Goal: Task Accomplishment & Management: Use online tool/utility

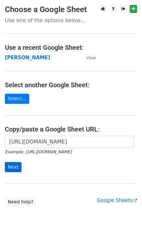
scroll to position [0, 139]
type input "[URL][DOMAIN_NAME]"
click at [9, 169] on input "Next" at bounding box center [13, 167] width 17 height 10
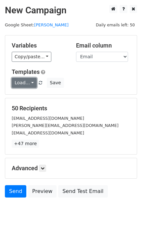
click at [31, 82] on link "Load..." at bounding box center [24, 83] width 25 height 10
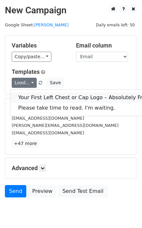
click at [38, 97] on link "Your First Left Chest or Cap Logo – Absolutely Free" at bounding box center [83, 97] width 146 height 10
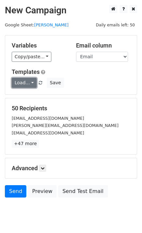
click at [27, 79] on link "Load..." at bounding box center [24, 83] width 25 height 10
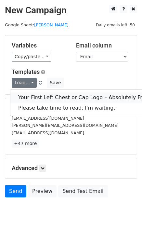
click at [35, 100] on link "Your First Left Chest or Cap Logo – Absolutely Free" at bounding box center [83, 97] width 146 height 10
